Goal: Task Accomplishment & Management: Use online tool/utility

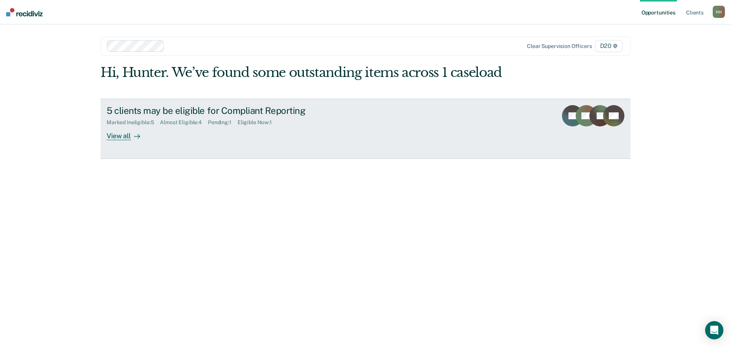
click at [129, 150] on link "5 clients may be eligible for Compliant Reporting Marked Ineligible : 5 Almost …" at bounding box center [366, 129] width 530 height 60
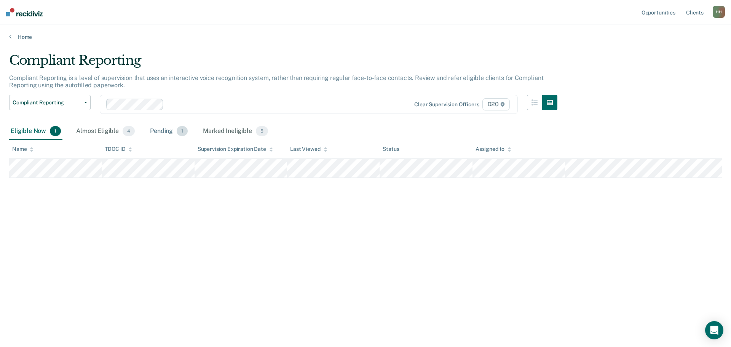
click at [157, 131] on div "Pending 1" at bounding box center [169, 131] width 41 height 17
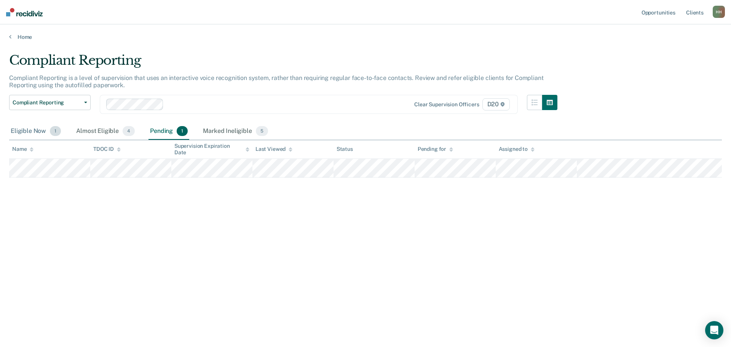
click at [39, 130] on div "Eligible Now 1" at bounding box center [35, 131] width 53 height 17
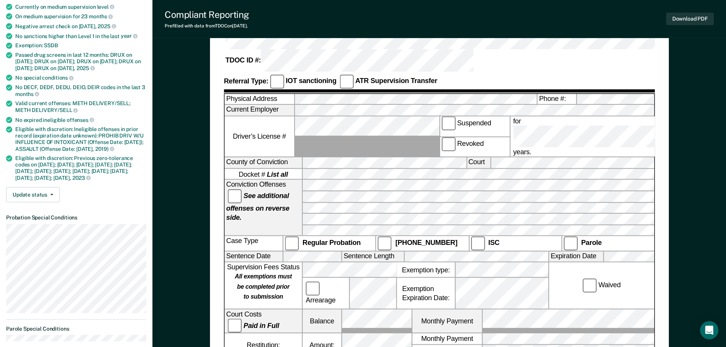
scroll to position [30, 0]
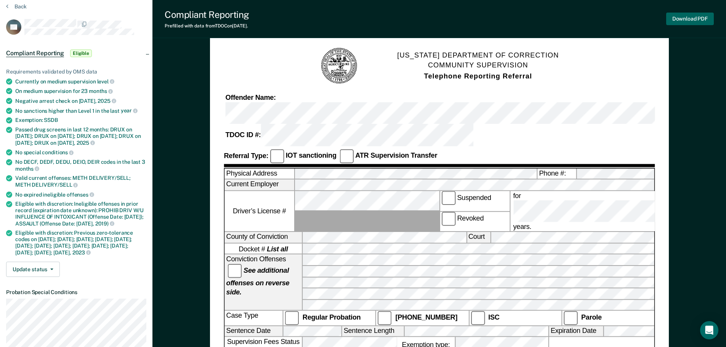
click at [687, 21] on button "Download PDF" at bounding box center [690, 19] width 48 height 13
